Goal: Task Accomplishment & Management: Manage account settings

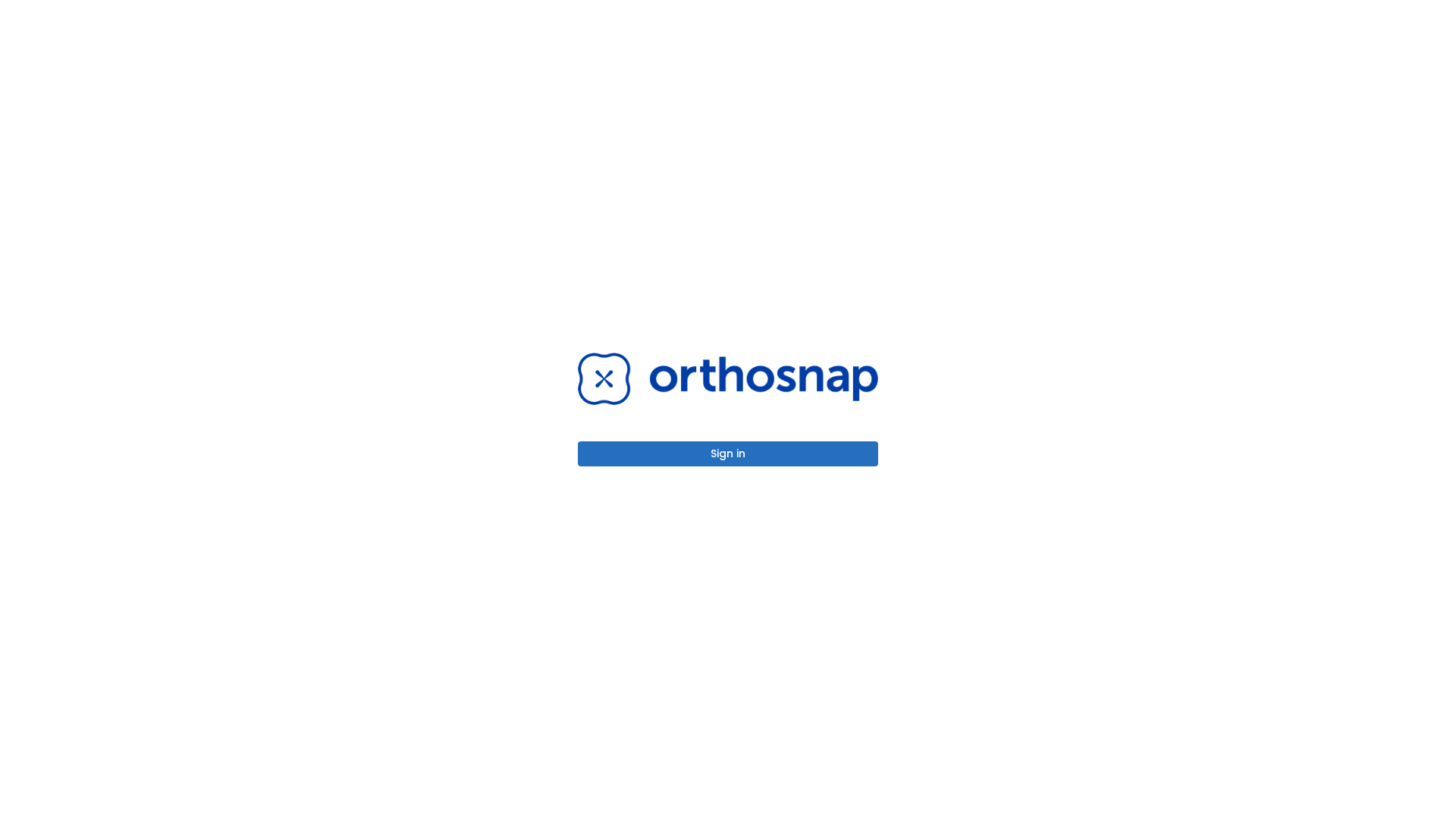
click at [728, 454] on button "Sign in" at bounding box center [728, 454] width 300 height 25
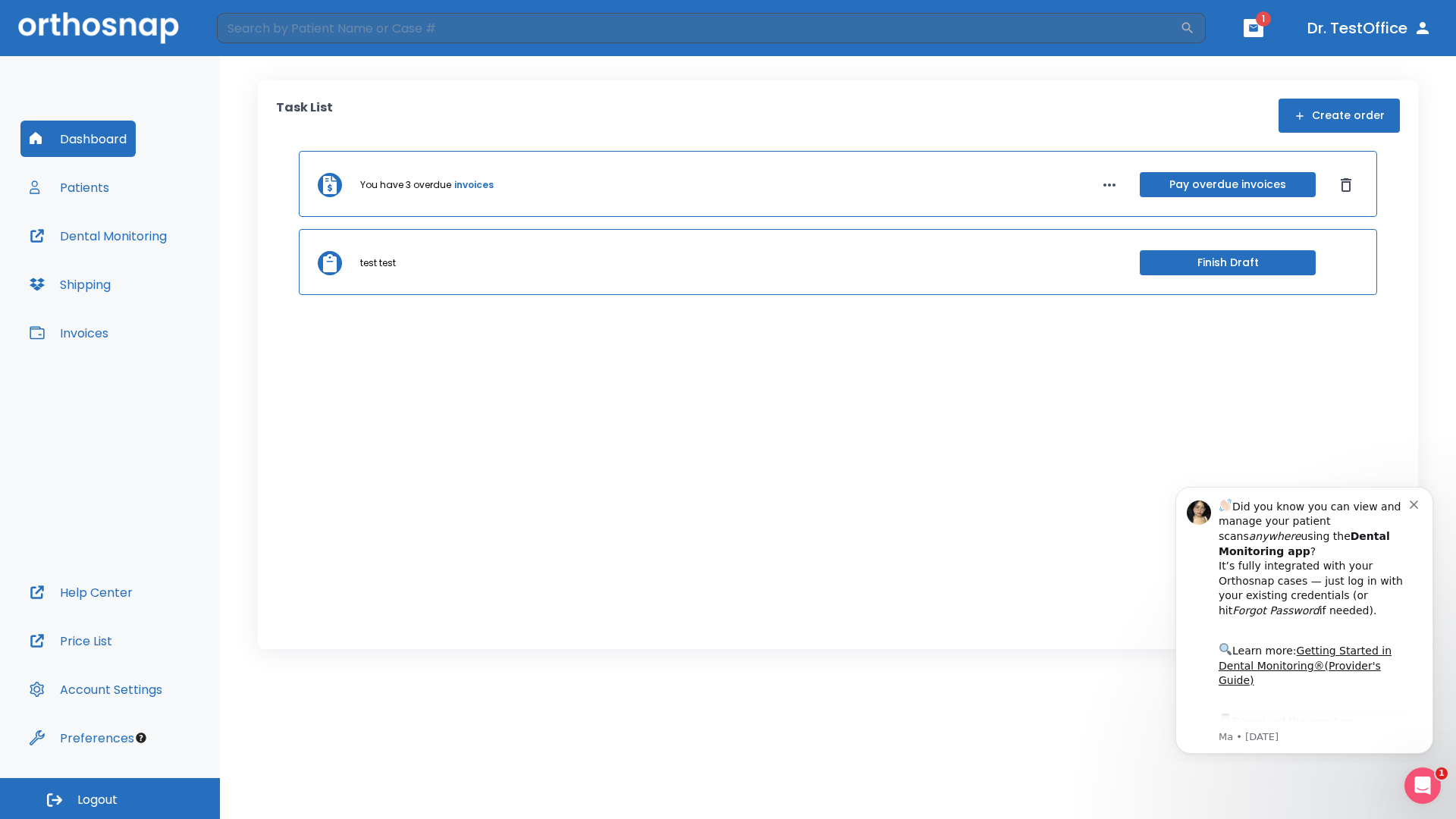
click at [110, 799] on span "Logout" at bounding box center [98, 800] width 40 height 17
